Goal: Complete application form

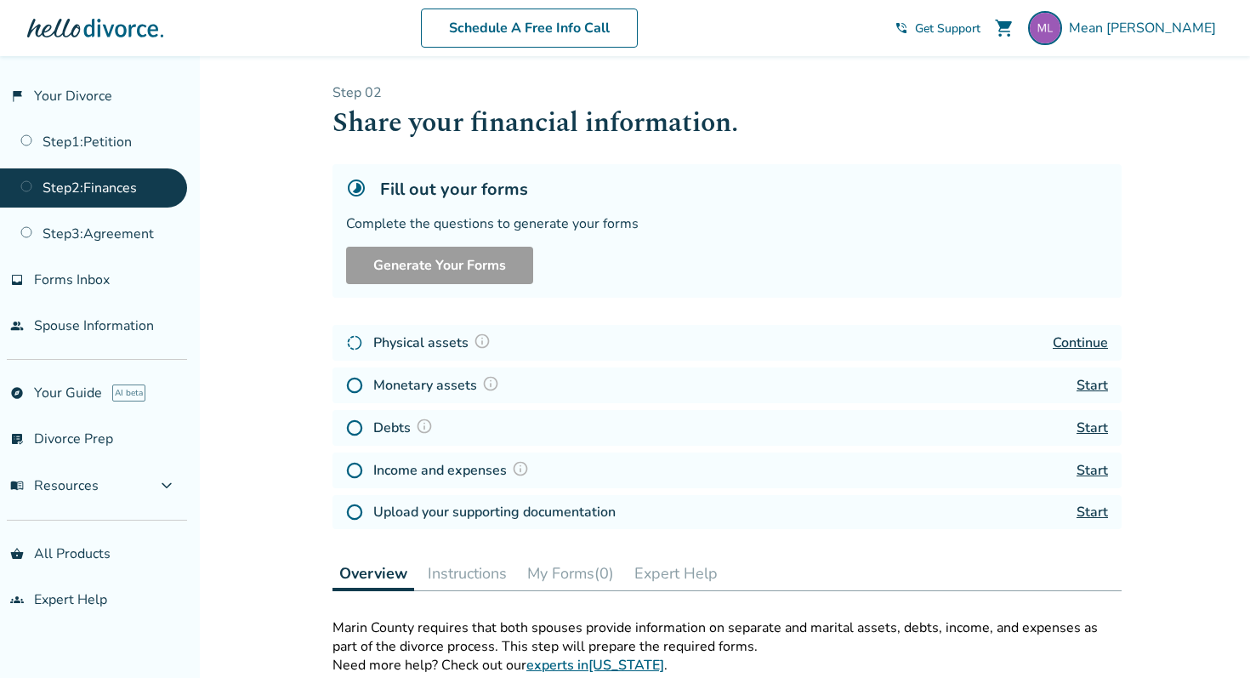
click at [1096, 333] on div "Continue" at bounding box center [1080, 343] width 55 height 20
click at [1095, 339] on link "Continue" at bounding box center [1080, 342] width 55 height 19
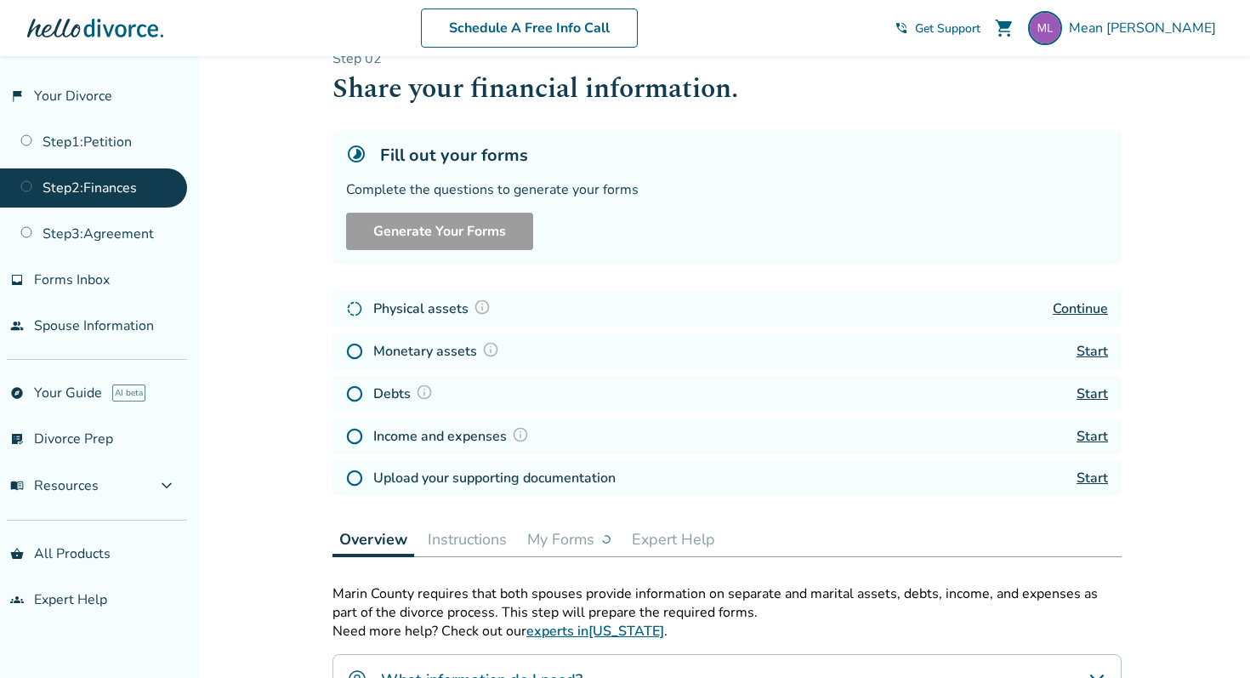
scroll to position [35, 0]
click at [1073, 307] on link "Continue" at bounding box center [1080, 308] width 55 height 19
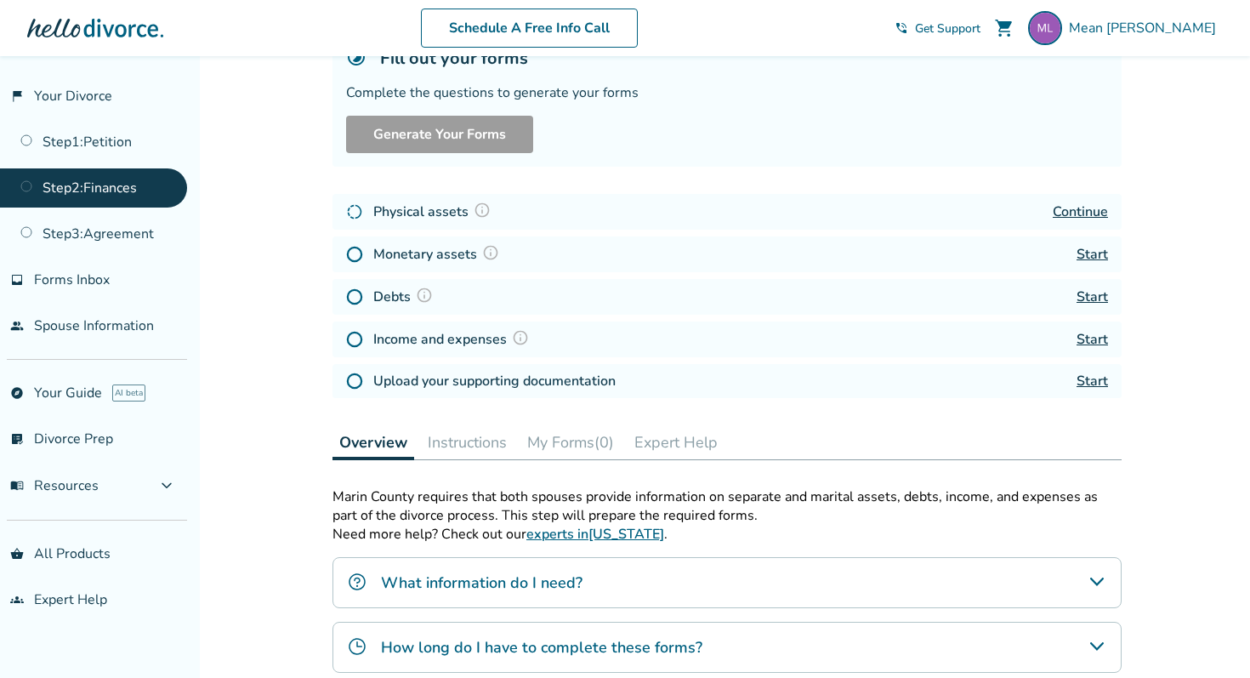
scroll to position [129, 0]
click at [1079, 213] on link "Continue" at bounding box center [1080, 213] width 55 height 19
